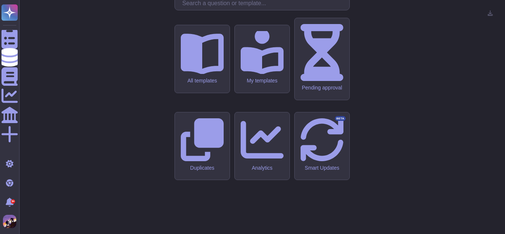
click at [217, 10] on input "text" at bounding box center [264, 3] width 171 height 13
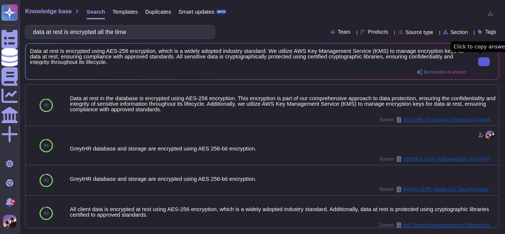
click at [483, 66] on button at bounding box center [484, 61] width 12 height 9
click at [177, 29] on input "data at rest is encrypted all the time" at bounding box center [118, 32] width 178 height 13
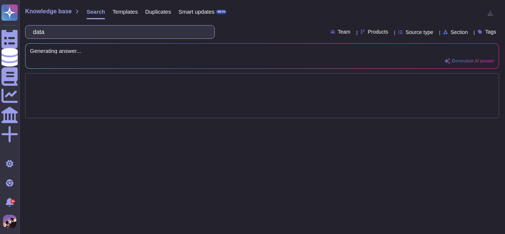
type input "dat"
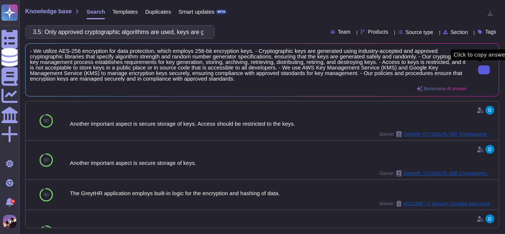
click at [167, 38] on div "3.5: Only approved cryptographic algorithms are used, keys are generated secure…" at bounding box center [120, 32] width 190 height 14
click at [167, 34] on input "3.5: Only approved cryptographic algorithms are used, keys are generated secure…" at bounding box center [118, 32] width 178 height 13
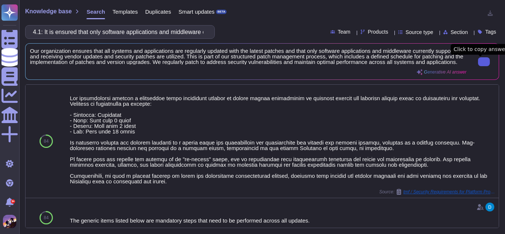
click at [481, 66] on button at bounding box center [484, 61] width 12 height 9
click at [170, 34] on input "4.1: It is ensured that only software applications and middleware currently sup…" at bounding box center [118, 32] width 178 height 13
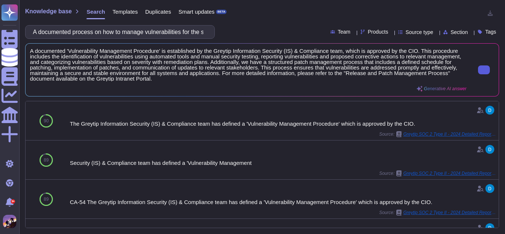
type input "A documented process on how to manage vulnerabilities for the system is impleme…"
click at [485, 74] on button at bounding box center [484, 69] width 12 height 9
click at [165, 26] on input "A documented process on how to manage vulnerabilities for the system is impleme…" at bounding box center [118, 32] width 178 height 13
click at [99, 38] on input "A documented process on how to manage vulnerabilities for the system is impleme…" at bounding box center [118, 32] width 178 height 13
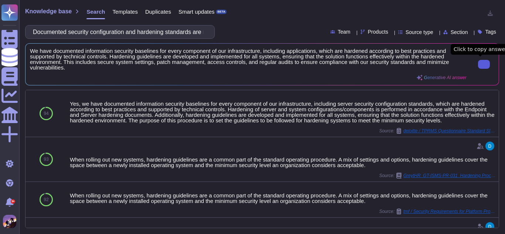
type input "Documented security configuration and hardening standards are maintained for ap…"
click at [190, 35] on input "Documented security configuration and hardening standards are maintained for ap…" at bounding box center [118, 32] width 178 height 13
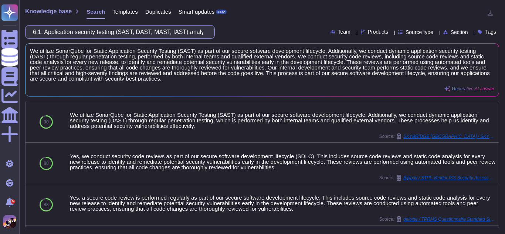
click at [49, 32] on input "6.1: Application security testing (SAST, DAST, MAST, IAST) analysis tools are a…" at bounding box center [118, 32] width 178 height 13
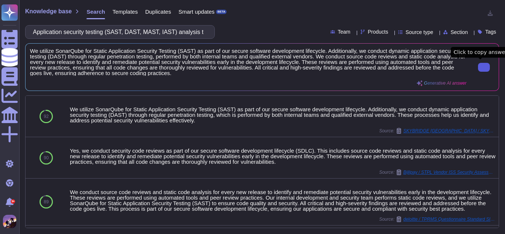
type input "Application security testing (SAST, DAST, MAST, IAST) analysis tools are applie…"
click at [184, 30] on input "Application security testing (SAST, DAST, MAST, IAST) analysis tools are applie…" at bounding box center [118, 32] width 178 height 13
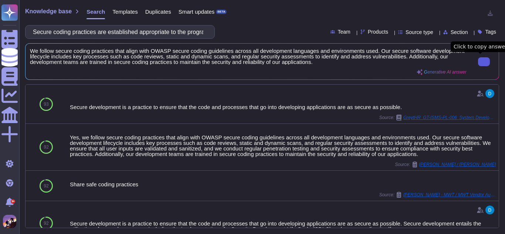
type input "Secure coding practices are established appropriate to the programming language…"
click at [478, 59] on button at bounding box center [484, 61] width 12 height 9
click at [153, 27] on input "Secure coding practices are established appropriate to the programming language…" at bounding box center [118, 32] width 178 height 13
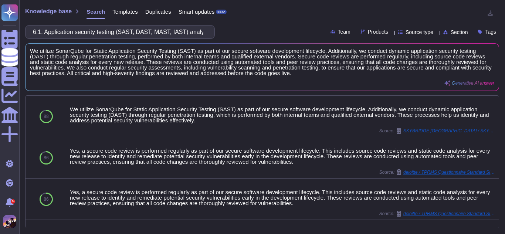
click at [50, 32] on input "6.1. Application security testing (SAST, DAST, MAST, IAST) analysis tools are a…" at bounding box center [118, 32] width 178 height 13
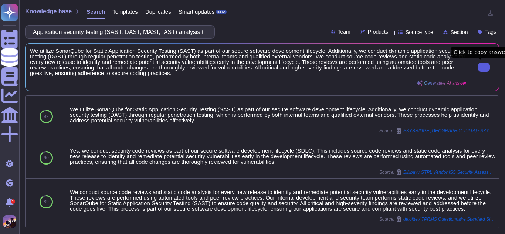
type input "Application security testing (SAST, DAST, MAST, IAST) analysis tools are applie…"
click at [478, 66] on button at bounding box center [484, 67] width 12 height 9
click at [198, 34] on input "Application security testing (SAST, DAST, MAST, IAST) analysis tools are applie…" at bounding box center [118, 32] width 178 height 13
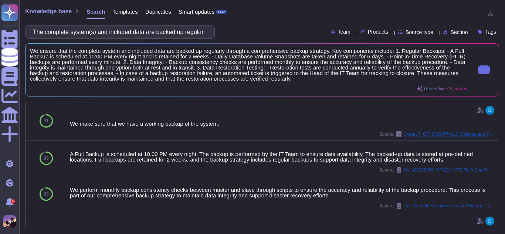
type input "The complete system(s) and included data are backed up regularly, data integrit…"
click at [469, 73] on div at bounding box center [481, 70] width 28 height 44
click at [478, 72] on button at bounding box center [484, 69] width 12 height 9
click at [191, 30] on input "The complete system(s) and included data are backed up regularly, data integrit…" at bounding box center [118, 32] width 178 height 13
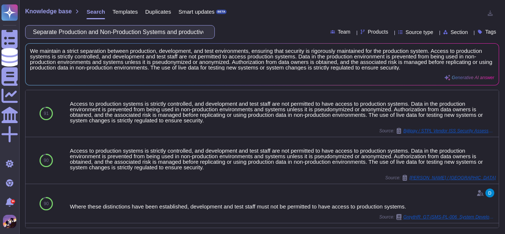
type input "Separate Production and Non-Production Systems and productive data must not be …"
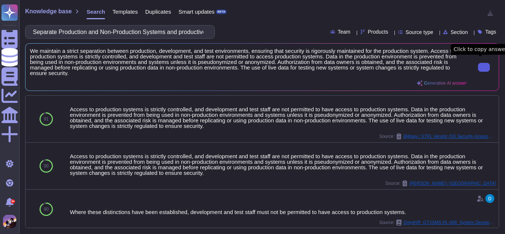
click at [484, 67] on icon at bounding box center [484, 67] width 0 height 0
click at [192, 36] on input "Separate Production and Non-Production Systems and productive data must not be …" at bounding box center [118, 32] width 178 height 13
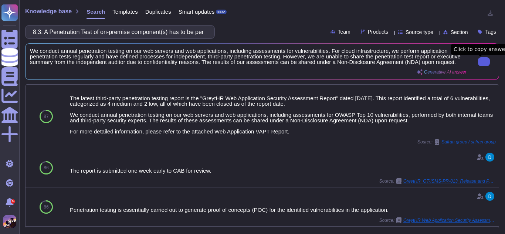
click at [478, 61] on button at bounding box center [484, 61] width 12 height 9
click at [163, 35] on input "8.3: A Penetration Test of on-premise component(s) has to be performed before p…" at bounding box center [118, 32] width 178 height 13
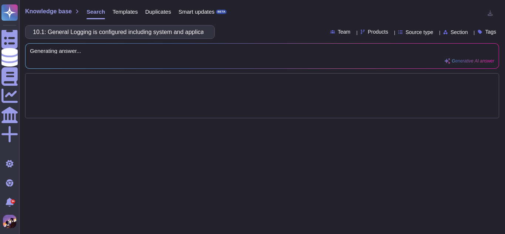
scroll to position [0, 186]
click at [163, 35] on input "10.1: General Logging is configured including system and application logs and r…" at bounding box center [118, 32] width 178 height 13
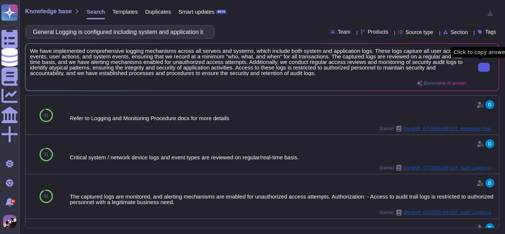
type input "General Logging is configured including system and application logs and regular…"
click at [484, 67] on icon at bounding box center [484, 67] width 0 height 0
click at [209, 30] on div "General Logging is configured including system and application logs and regular…" at bounding box center [120, 32] width 190 height 14
click at [204, 33] on input "General Logging is configured including system and application logs and regular…" at bounding box center [118, 32] width 178 height 13
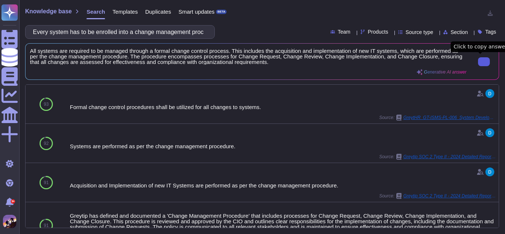
type input "Every system has to be enrolled into a change management procedure"
click at [484, 62] on icon at bounding box center [484, 62] width 0 height 0
click at [136, 32] on input "Every system has to be enrolled into a change management procedure" at bounding box center [118, 32] width 178 height 13
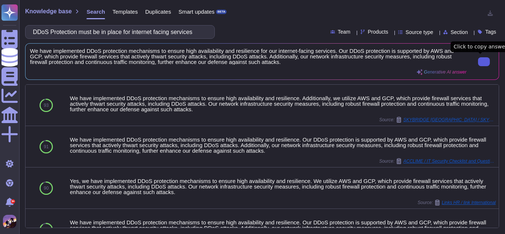
type input "DDoS Protection must be in place for internet facing services"
click at [151, 36] on input "DDoS Protection must be in place for internet facing services" at bounding box center [118, 32] width 178 height 13
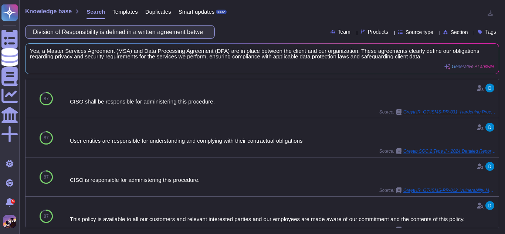
type input "Division of Responsibility is defined in a written agreement between the servic…"
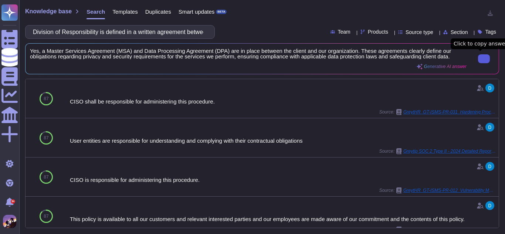
click at [484, 59] on icon at bounding box center [484, 59] width 0 height 0
click at [185, 38] on input "Division of Responsibility is defined in a written agreement between the servic…" at bounding box center [118, 32] width 178 height 13
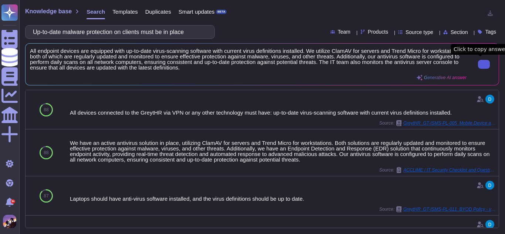
click at [484, 64] on icon at bounding box center [484, 64] width 0 height 0
click at [193, 31] on input "Up-to-date malware protection on clients must be in place" at bounding box center [118, 32] width 178 height 13
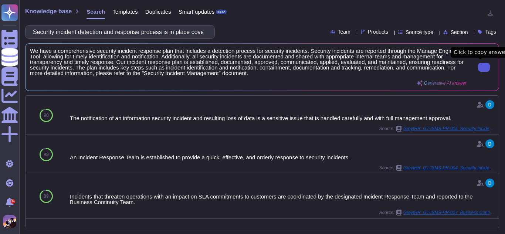
type input "Security incident detection and response process is in place covering that inci…"
click at [481, 63] on button at bounding box center [484, 67] width 12 height 9
click at [197, 37] on input "Security incident detection and response process is in place covering that inci…" at bounding box center [118, 32] width 178 height 13
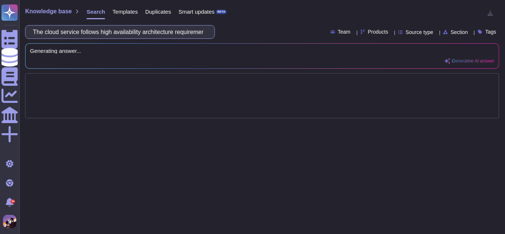
type input "The cloud service follows high availability architecture requirements, providin…"
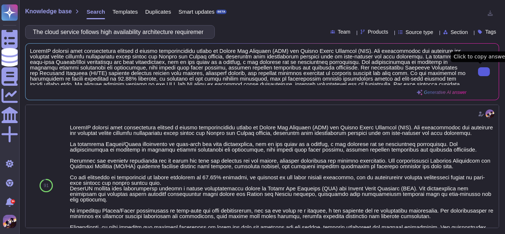
click at [191, 33] on input "The cloud service follows high availability architecture requirements, providin…" at bounding box center [118, 32] width 178 height 13
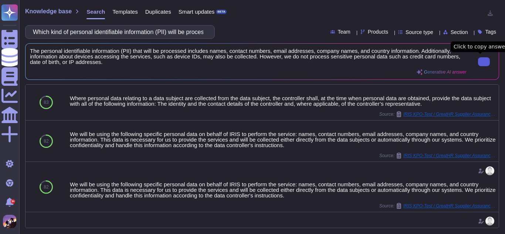
type input "Which kind of personal identifiable information (PII) will be processed (e.g. n…"
click at [478, 65] on button at bounding box center [484, 61] width 12 height 9
click at [199, 33] on input "Which kind of personal identifiable information (PII) will be processed (e.g. n…" at bounding box center [118, 32] width 178 height 13
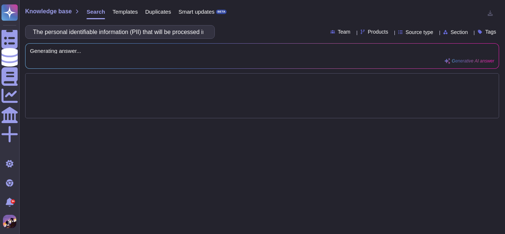
scroll to position [0, 812]
type input "The personal identifiable information (PII) that will be processed includes nam…"
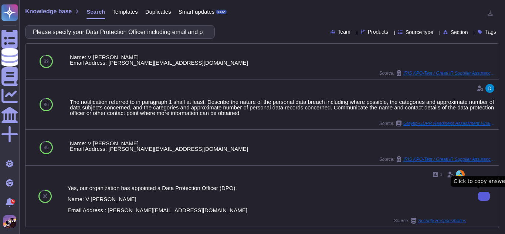
click at [484, 196] on icon at bounding box center [484, 196] width 0 height 0
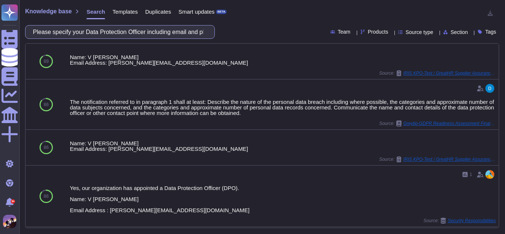
click at [187, 30] on input "Please specify your Data Protection Officer including email and phone number" at bounding box center [118, 32] width 178 height 13
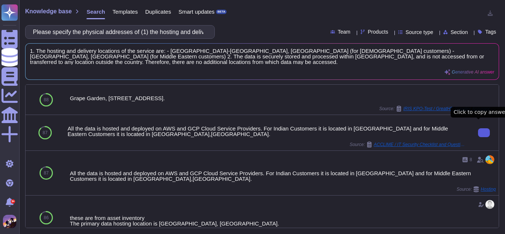
click at [484, 133] on icon at bounding box center [484, 133] width 0 height 0
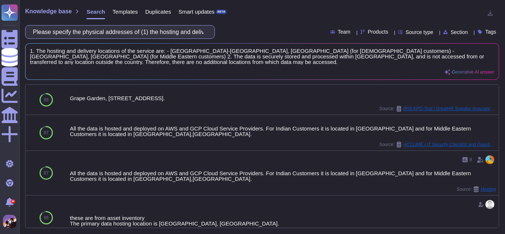
click at [194, 35] on input "Please specify the physical addresses of (1) the hosting and delivery location(…" at bounding box center [118, 32] width 178 height 13
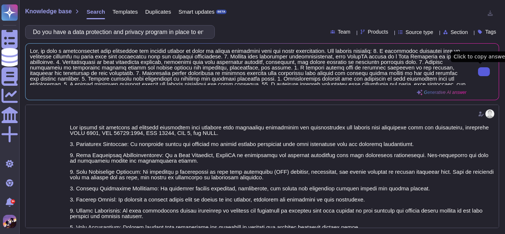
type input "Do you have a data protection and privacy program in place to ensure that you m…"
click at [485, 70] on button at bounding box center [484, 71] width 12 height 9
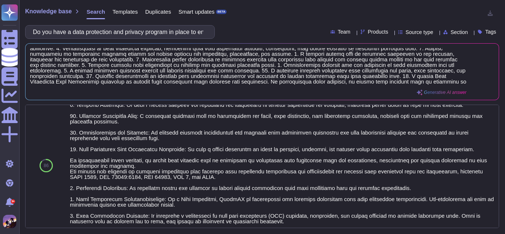
scroll to position [139, 0]
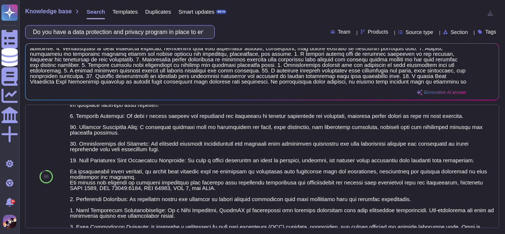
click at [185, 33] on input "Do you have a data protection and privacy program in place to ensure that you m…" at bounding box center [118, 32] width 178 height 13
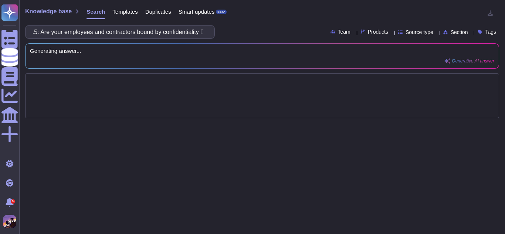
scroll to position [0, 0]
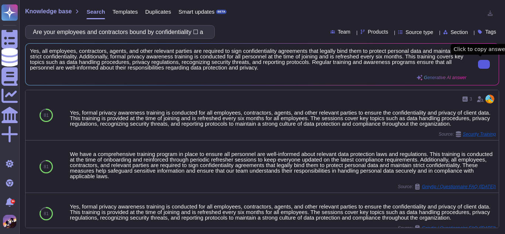
type input "Are your employees and contractors bound by confidentiality ☐ and regularly tra…"
click at [478, 63] on button at bounding box center [484, 64] width 12 height 9
click at [186, 31] on input "Are your employees and contractors bound by confidentiality ☐ and regularly tra…" at bounding box center [118, 32] width 178 height 13
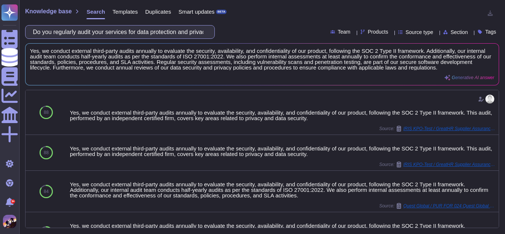
type input "Do you regularly audit your services for data protection and privacy compliance?"
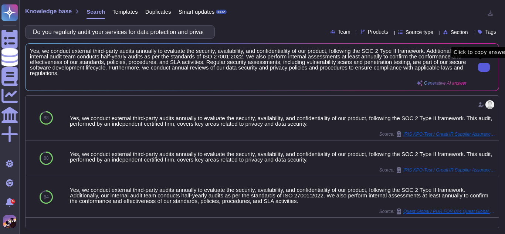
click at [478, 66] on button at bounding box center [484, 67] width 12 height 9
click at [194, 34] on input "Do you regularly audit your services for data protection and privacy compliance?" at bounding box center [118, 32] width 178 height 13
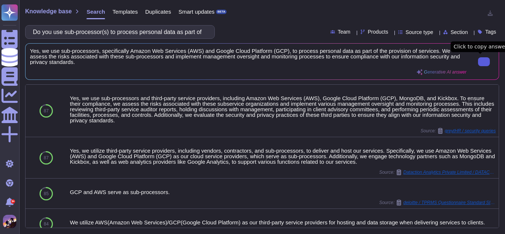
type input "Do you use sub-processor(s) to process personal data as part of the provision o…"
click at [478, 60] on button at bounding box center [484, 61] width 12 height 9
click at [190, 32] on input "Do you use sub-processor(s) to process personal data as part of the provision o…" at bounding box center [118, 32] width 178 height 13
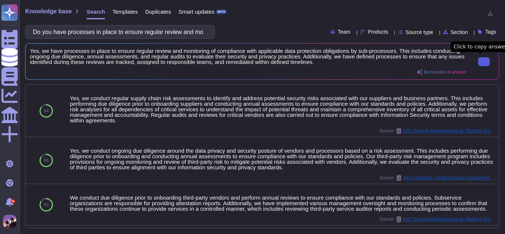
type input "Do you have processes in place to ensure regular review and monitoring of sub-p…"
click at [478, 64] on button at bounding box center [484, 61] width 12 height 9
click at [204, 33] on input "Do you have processes in place to ensure regular review and monitoring of sub-p…" at bounding box center [118, 32] width 178 height 13
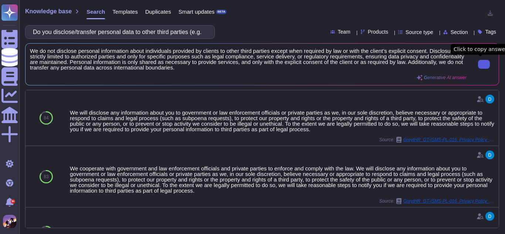
type input "Do you disclose/transfer personal data to other third parties (e.g. business pa…"
click at [186, 33] on input "Do you disclose/transfer personal data to other third parties (e.g. business pa…" at bounding box center [118, 32] width 178 height 13
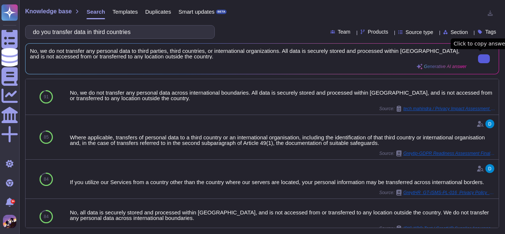
click at [187, 33] on input "do you transfer data in third countries" at bounding box center [118, 32] width 178 height 13
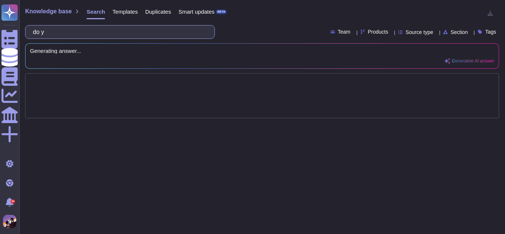
type input "do"
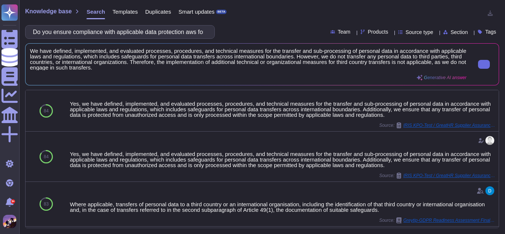
type input "Do you ensure compliance with applicable data protection aws for third country …"
click at [470, 69] on div at bounding box center [481, 64] width 28 height 33
click at [196, 35] on input "Do you ensure compliance with applicable data protection aws for third country …" at bounding box center [118, 32] width 178 height 13
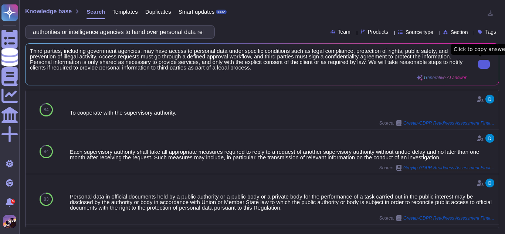
type input "authorities or intelligence agencies to hand over personal data relating to you…"
click at [478, 63] on button at bounding box center [484, 64] width 12 height 9
click at [195, 33] on input "authorities or intelligence agencies to hand over personal data relating to you…" at bounding box center [118, 32] width 178 height 13
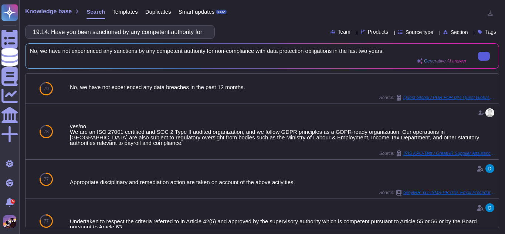
click at [478, 55] on button at bounding box center [484, 56] width 12 height 9
click at [184, 33] on input "19.14: Have you been sanctioned by any competent authority for non-compliance w…" at bounding box center [118, 32] width 178 height 13
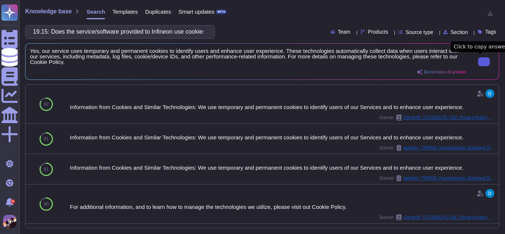
click at [209, 33] on div "19.15: Does the service/software provided to Infineon use cookies コ and/or othe…" at bounding box center [120, 32] width 190 height 14
click at [203, 34] on input "19.15: Does the service/software provided to Infineon use cookies コ and/or othe…" at bounding box center [118, 32] width 178 height 13
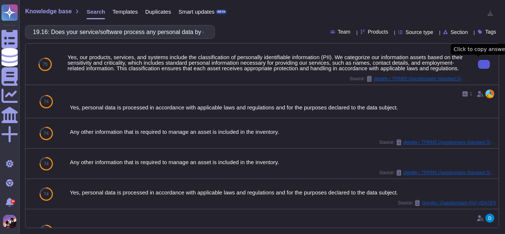
click at [478, 67] on button at bounding box center [484, 64] width 12 height 9
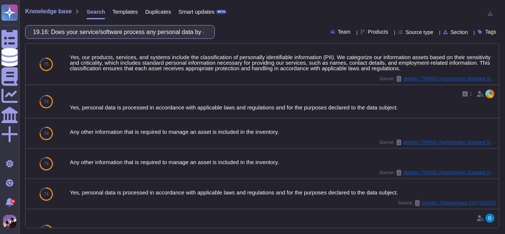
click at [77, 37] on input "19.16: Does your service/software process any personal data by default (e.g. ac…" at bounding box center [118, 32] width 178 height 13
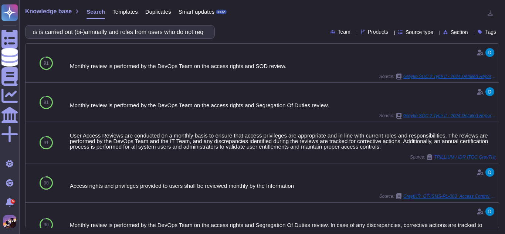
scroll to position [0, 123]
type input "A process to review user roles and responsibilities is carried out (bi-)annuall…"
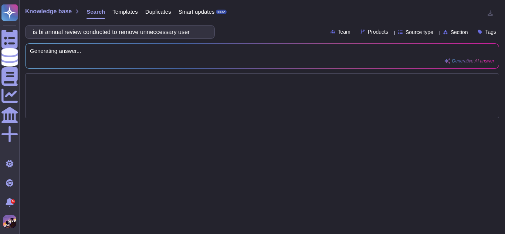
click at [163, 29] on input "is bi annual review conducted to remove unneccessary user" at bounding box center [118, 32] width 178 height 13
click at [200, 33] on input "is bi annual review conducted to remove unnecessary user" at bounding box center [118, 32] width 178 height 13
type input "is bi annual review conducted to remove unnecessary user roles and responsibili…"
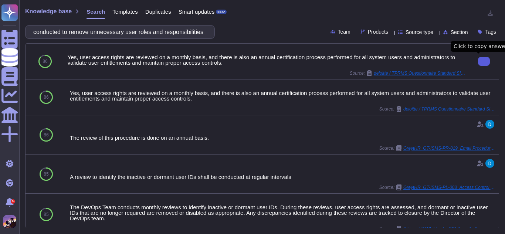
scroll to position [0, 0]
click at [478, 61] on button at bounding box center [484, 61] width 12 height 9
